Goal: Task Accomplishment & Management: Use online tool/utility

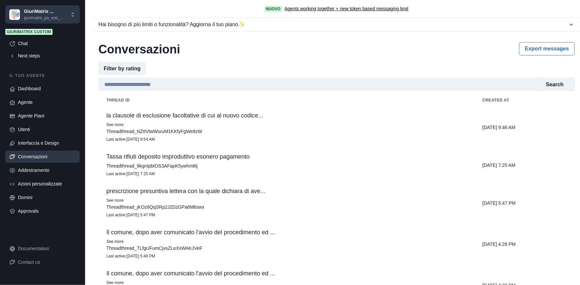
click at [41, 11] on p "GiuriMatrix ..." at bounding box center [43, 11] width 39 height 7
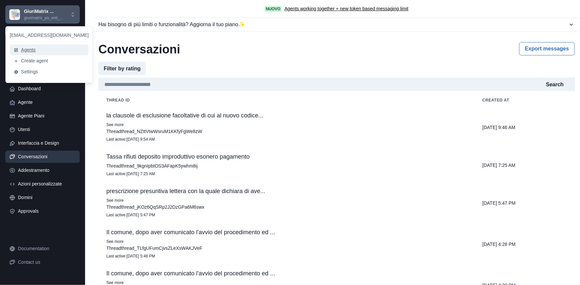
click at [37, 52] on button "Agents" at bounding box center [49, 50] width 79 height 11
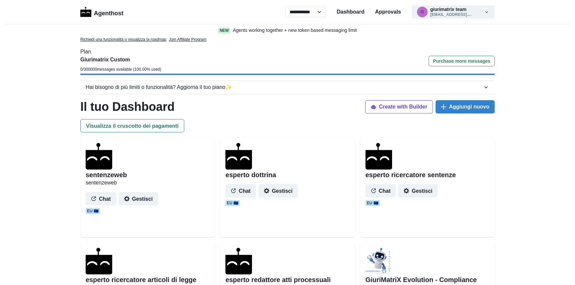
select select "**"
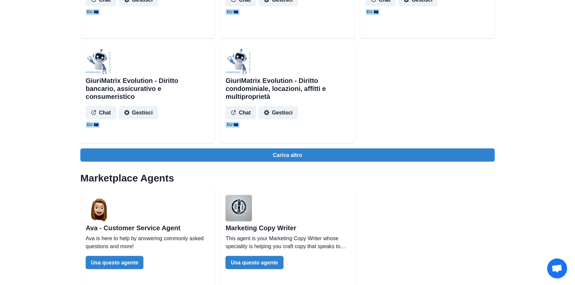
scroll to position [724, 0]
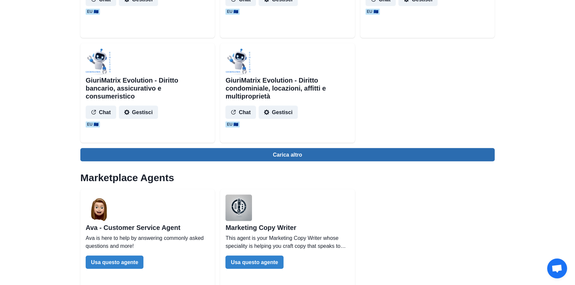
click at [284, 158] on button "Carica altro" at bounding box center [287, 154] width 415 height 13
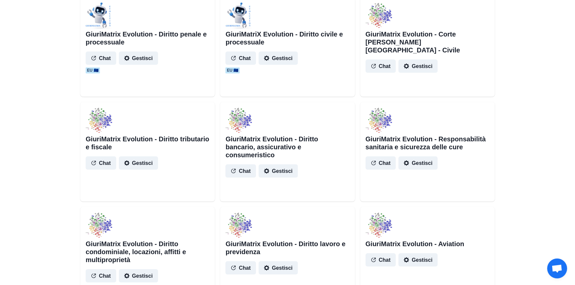
scroll to position [785, 0]
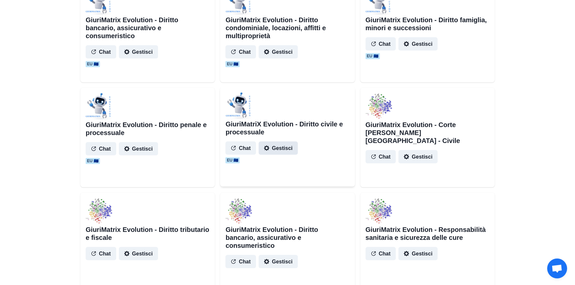
click at [288, 154] on button "Gestisci" at bounding box center [278, 147] width 39 height 13
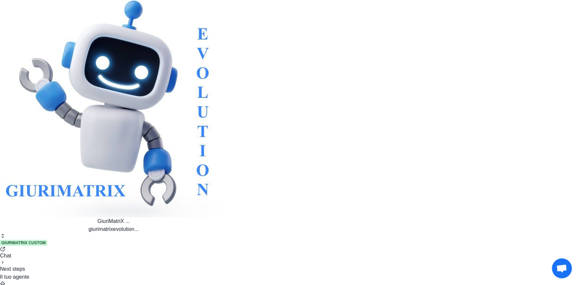
scroll to position [252, 0]
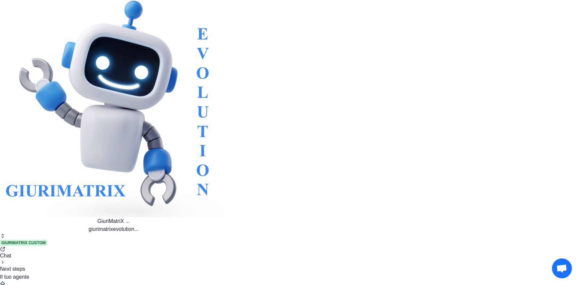
scroll to position [641, 0]
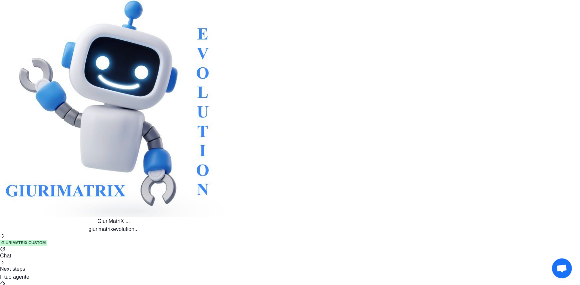
type input "**********"
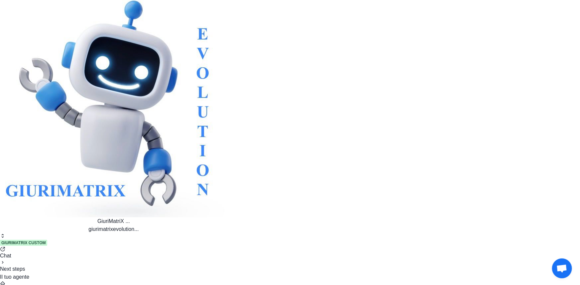
scroll to position [434, 0]
drag, startPoint x: 185, startPoint y: 90, endPoint x: 174, endPoint y: 93, distance: 10.6
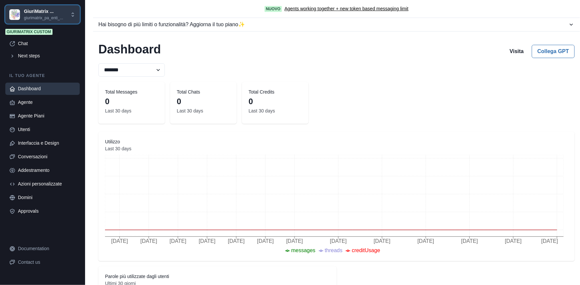
click at [33, 16] on p "giurimatrix_pa_enti_..." at bounding box center [43, 18] width 39 height 6
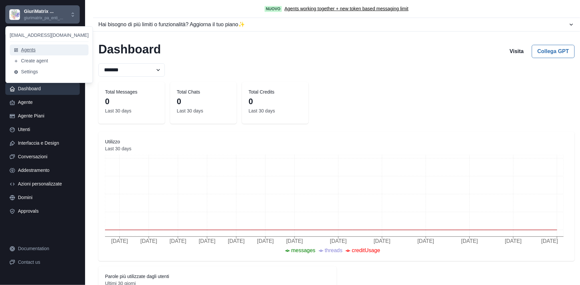
click at [37, 51] on button "Agents" at bounding box center [49, 50] width 79 height 11
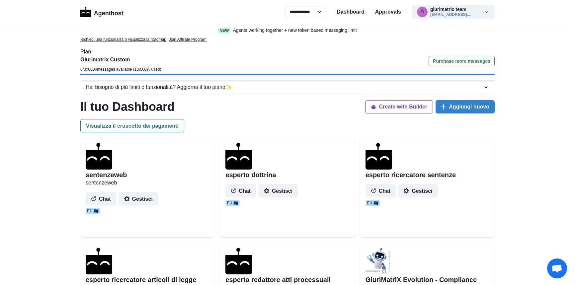
select select "**"
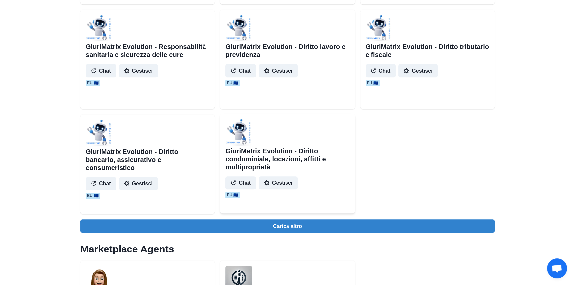
scroll to position [664, 0]
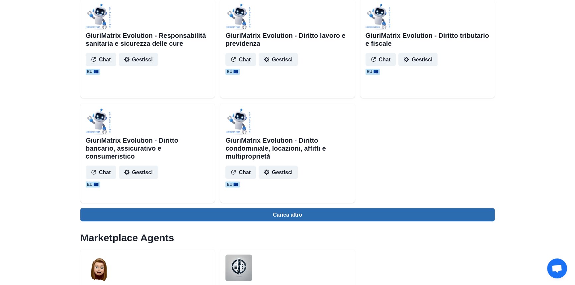
click at [285, 216] on button "Carica altro" at bounding box center [287, 214] width 415 height 13
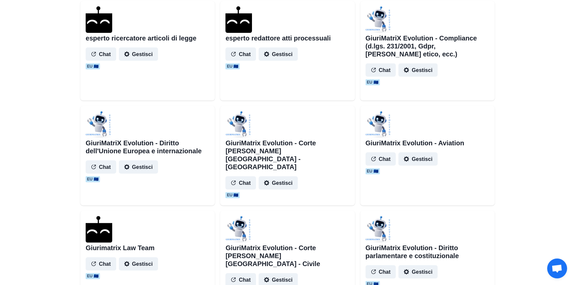
scroll to position [241, 0]
click at [146, 269] on button "Gestisci" at bounding box center [138, 263] width 39 height 13
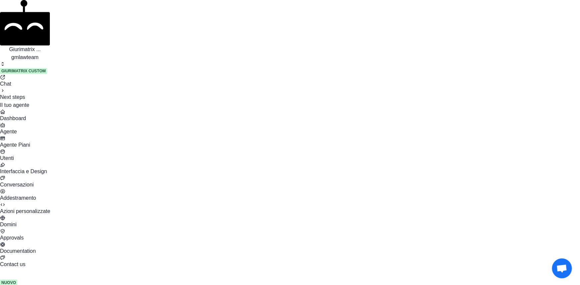
click at [41, 181] on div "Conversazioni" at bounding box center [290, 185] width 580 height 8
click at [43, 53] on p "gmlawteam" at bounding box center [25, 57] width 50 height 8
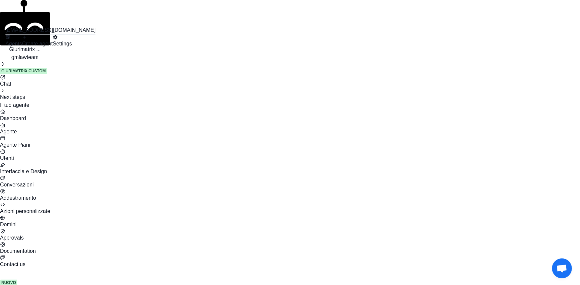
click at [22, 48] on button "Agents" at bounding box center [13, 41] width 17 height 13
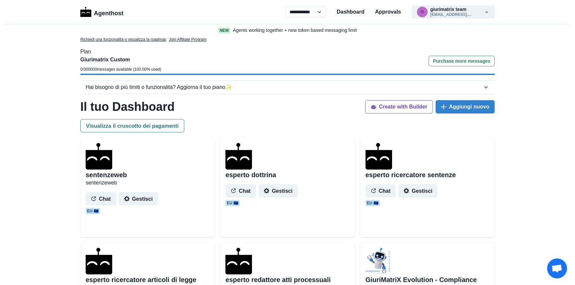
select select "**"
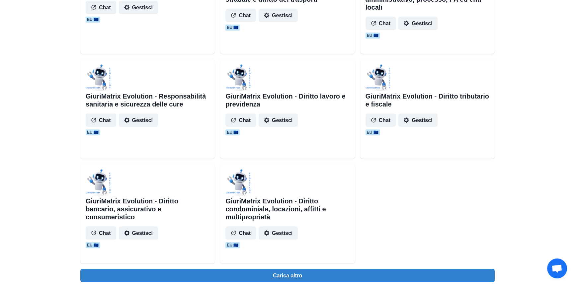
scroll to position [604, 0]
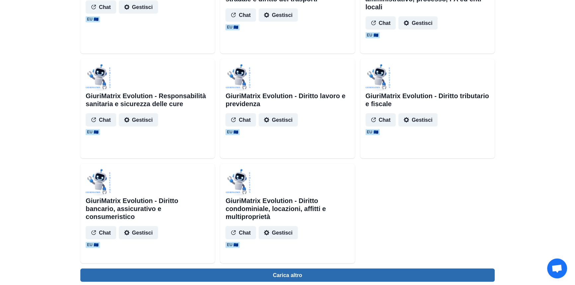
click at [293, 269] on button "Carica altro" at bounding box center [287, 275] width 415 height 13
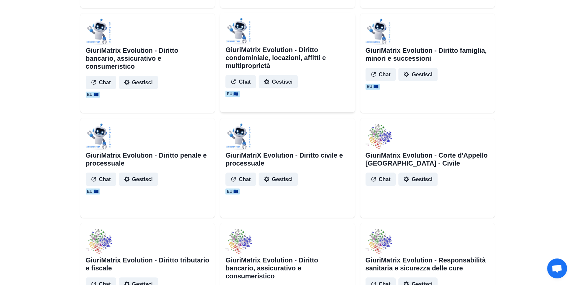
scroll to position [755, 0]
click at [285, 179] on button "Gestisci" at bounding box center [278, 178] width 39 height 13
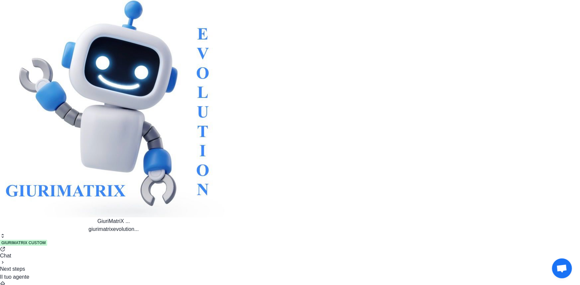
paste input "**********"
drag, startPoint x: 120, startPoint y: 83, endPoint x: 205, endPoint y: 85, distance: 85.1
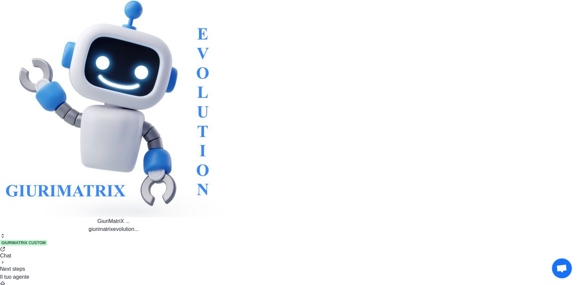
drag, startPoint x: 124, startPoint y: 86, endPoint x: 202, endPoint y: 85, distance: 77.7
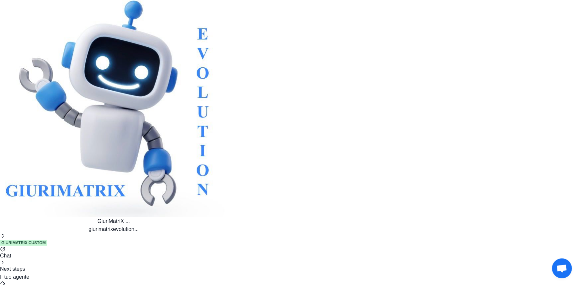
scroll to position [16, 0]
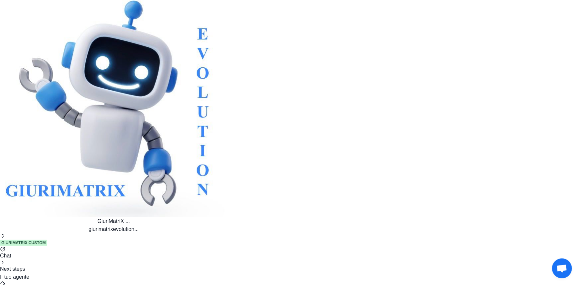
scroll to position [39, 0]
type input "*******"
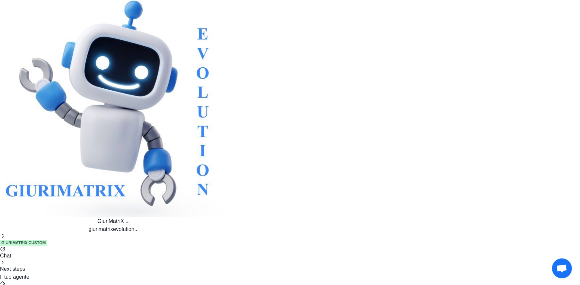
scroll to position [4019, 0]
